Goal: Transaction & Acquisition: Book appointment/travel/reservation

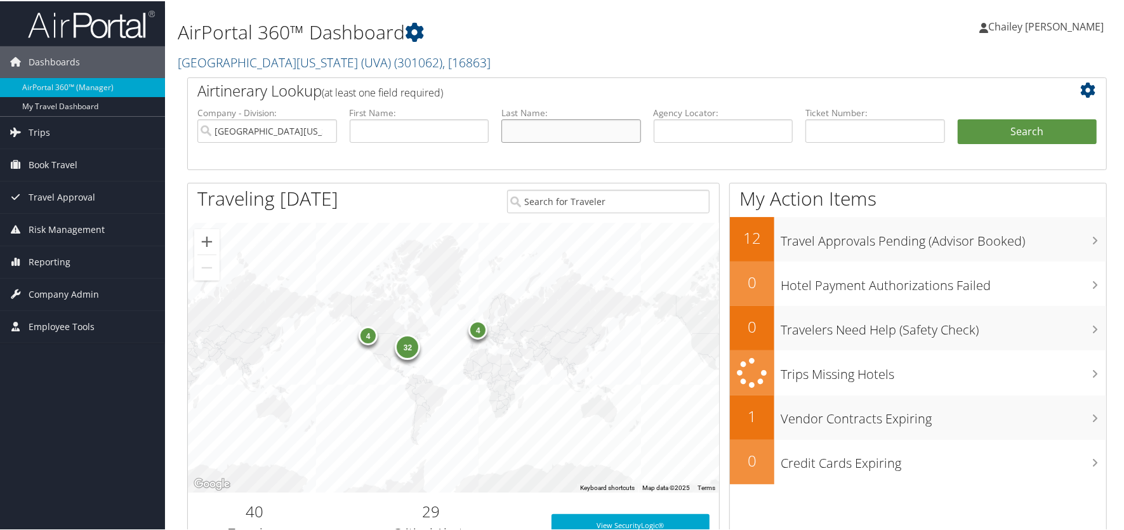
drag, startPoint x: 536, startPoint y: 132, endPoint x: 545, endPoint y: 131, distance: 8.4
click at [539, 131] on input "text" at bounding box center [572, 129] width 140 height 23
type input "Lynch"
click at [965, 137] on button "Search" at bounding box center [1028, 130] width 140 height 25
click at [83, 318] on span "Employee Tools" at bounding box center [62, 326] width 66 height 32
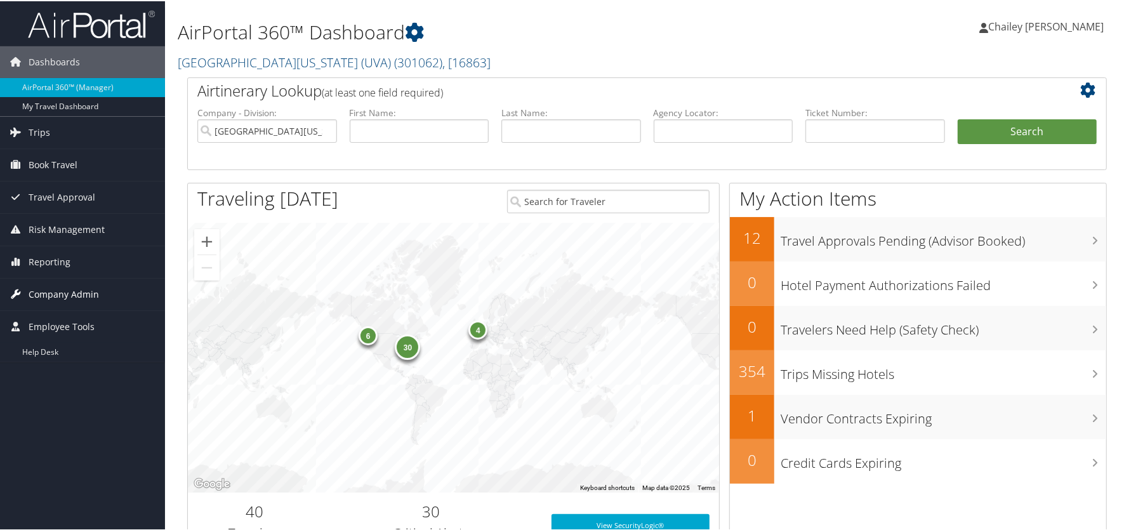
click at [76, 295] on span "Company Admin" at bounding box center [64, 293] width 70 height 32
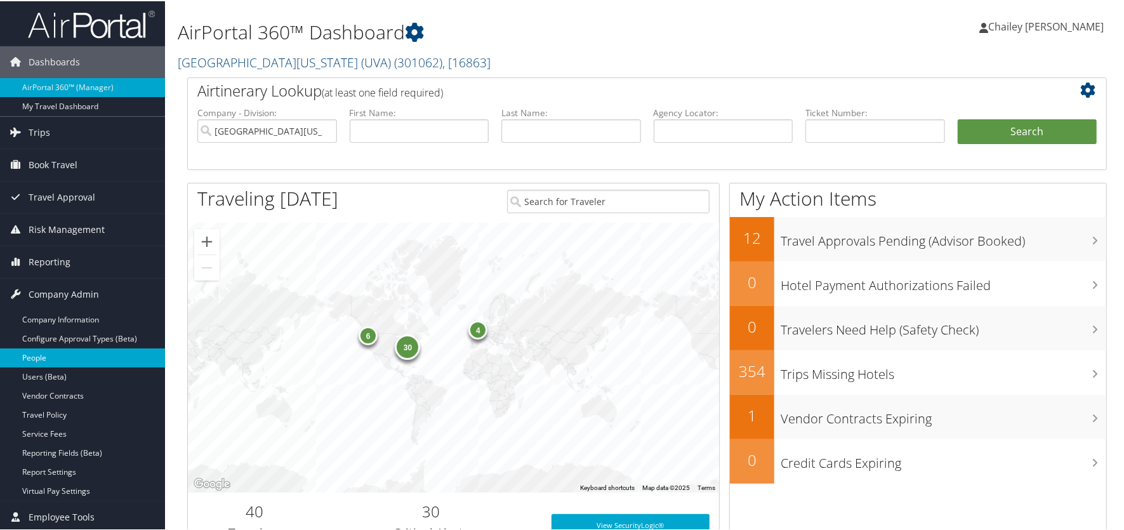
scroll to position [126, 0]
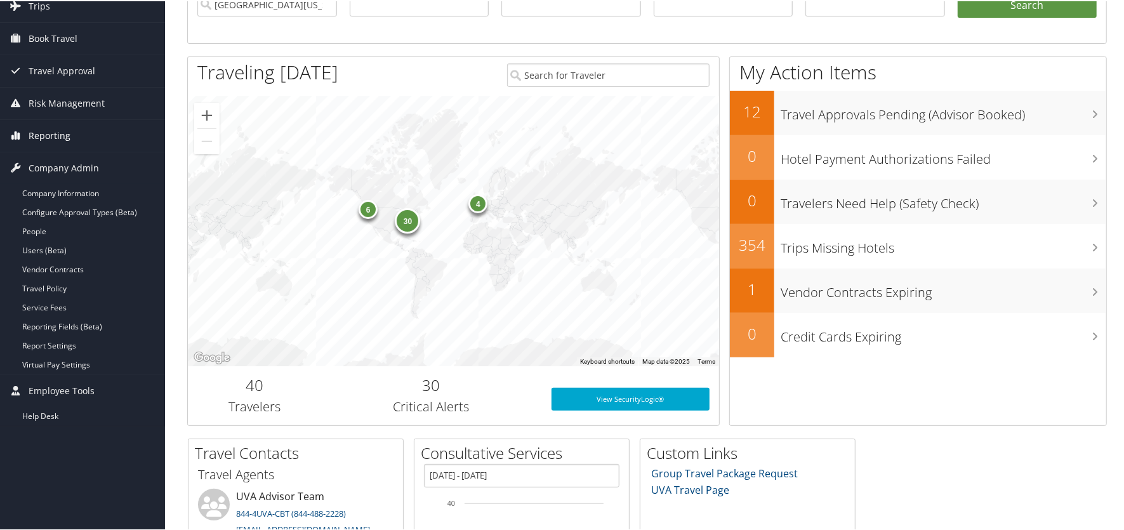
click at [48, 133] on span "Reporting" at bounding box center [50, 135] width 42 height 32
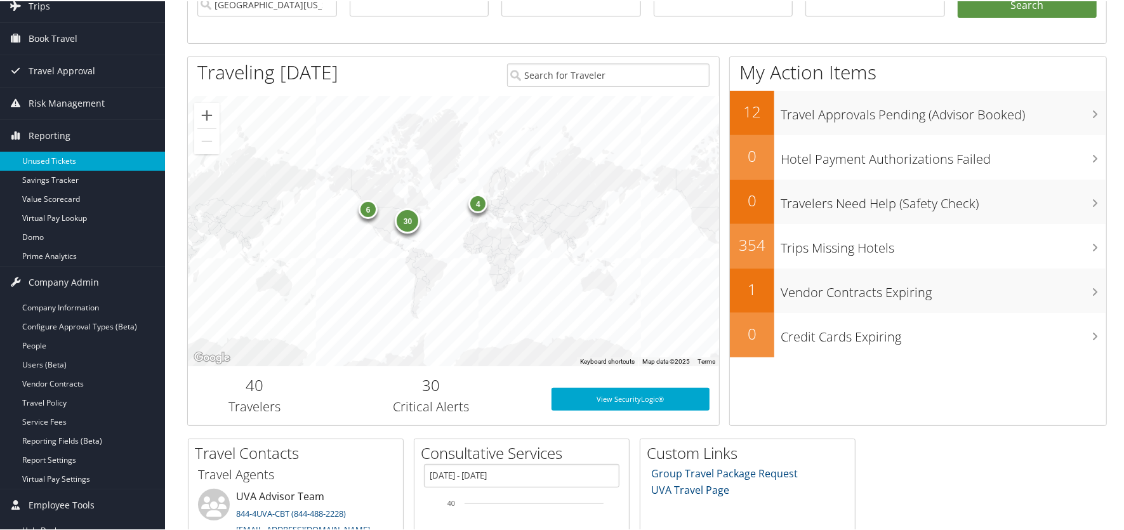
click at [51, 153] on link "Unused Tickets" at bounding box center [82, 159] width 165 height 19
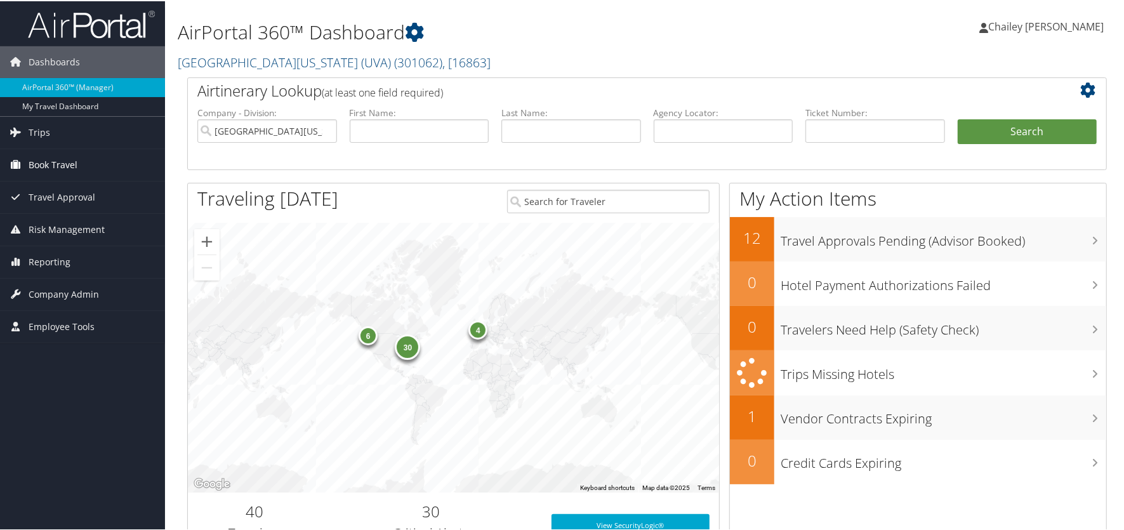
click at [63, 166] on span "Book Travel" at bounding box center [53, 164] width 49 height 32
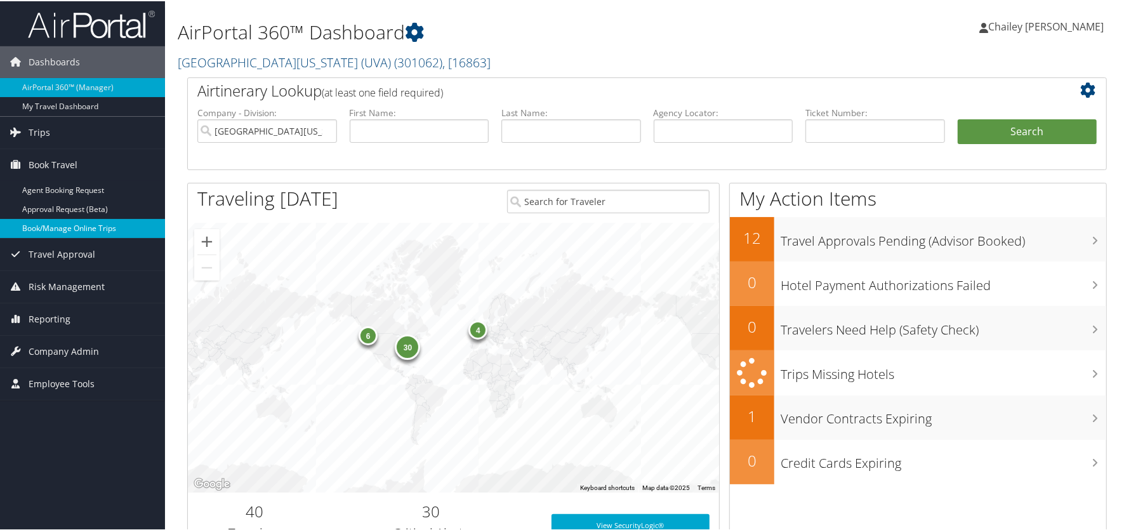
click at [67, 225] on link "Book/Manage Online Trips" at bounding box center [82, 227] width 165 height 19
